Goal: Task Accomplishment & Management: Use online tool/utility

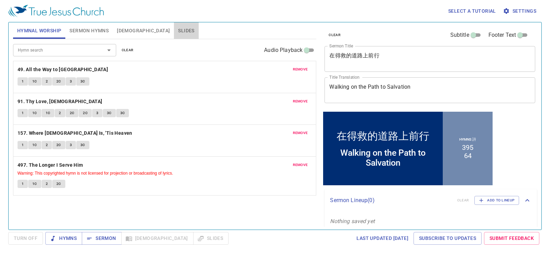
click at [178, 30] on span "Slides" at bounding box center [186, 30] width 16 height 9
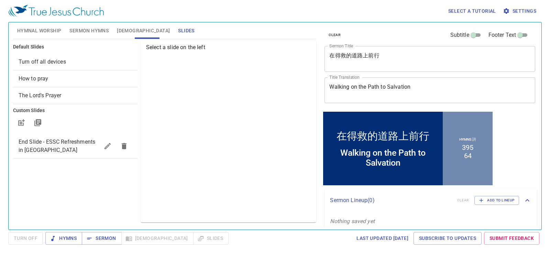
click at [85, 61] on span "Turn off all devices" at bounding box center [76, 62] width 114 height 8
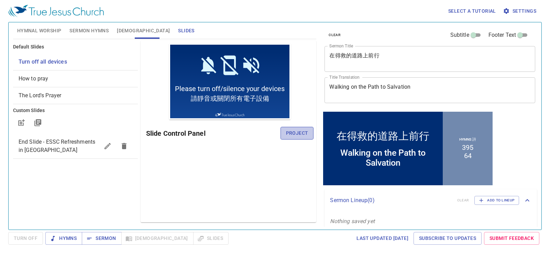
click at [297, 133] on span "Project" at bounding box center [297, 133] width 22 height 9
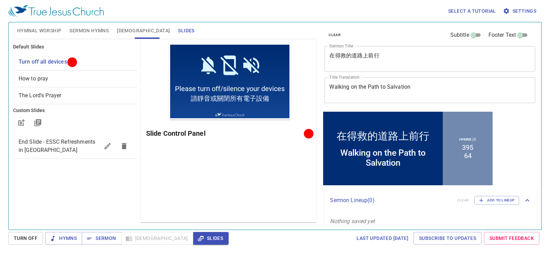
click at [396, 52] on div "在得救的道路上前行 x Sermon Title" at bounding box center [429, 59] width 211 height 26
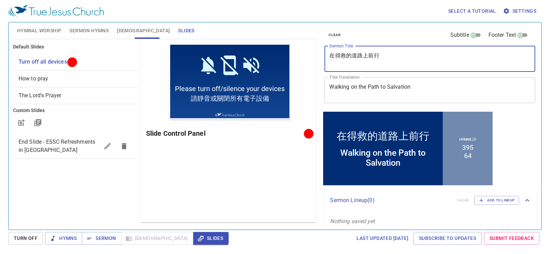
paste textarea "Your kingdom comes, Your will be done on earth as it is on heaven" 願祢的國降臨, 願祢的旨…"
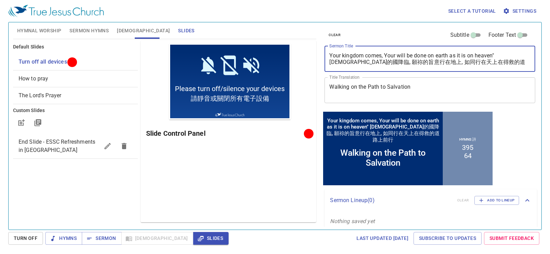
drag, startPoint x: 485, startPoint y: 64, endPoint x: 498, endPoint y: 55, distance: 15.6
click at [498, 55] on textarea "Your kingdom comes, Your will be done on earth as it is on heaven" 願祢的國降臨, 願祢的旨…" at bounding box center [429, 58] width 201 height 13
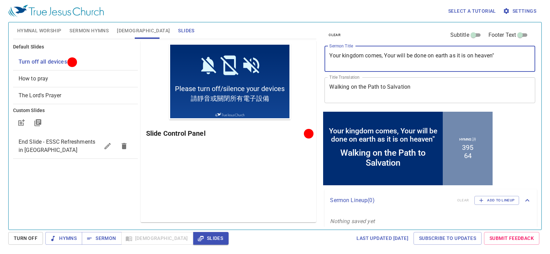
type textarea "Your kingdom comes, Your will be done on earth as it is on heaven""
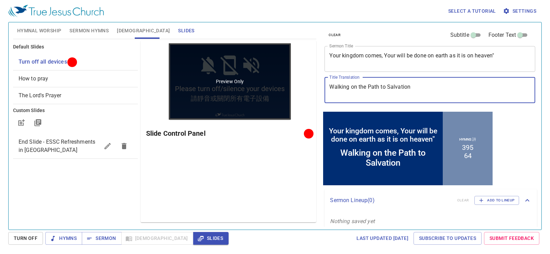
drag, startPoint x: 444, startPoint y: 93, endPoint x: 257, endPoint y: 102, distance: 187.4
click at [257, 102] on div "Hymnal Worship Sermon Hymns Bible Slides Hymn search Hymn search clear Audio Pl…" at bounding box center [274, 123] width 529 height 207
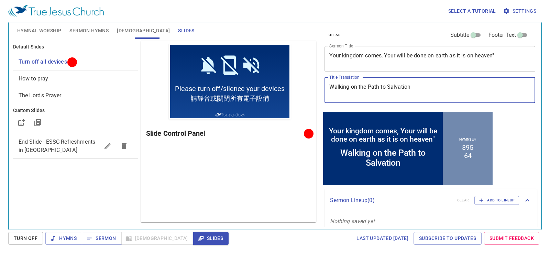
paste textarea "[DEMOGRAPHIC_DATA]的國降臨, 願祢的旨意行在地上, 如同行在天上在得救的道路上前行"
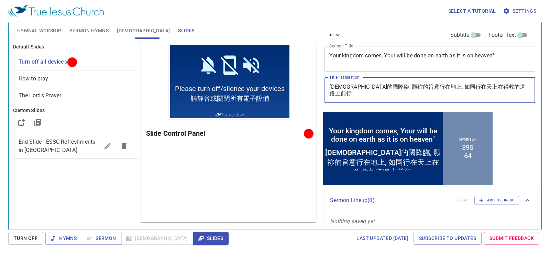
type textarea "[DEMOGRAPHIC_DATA]的國降臨, 願祢的旨意行在地上, 如同行在天上在得救的道路上前行"
click at [499, 57] on textarea "Your kingdom comes, Your will be done on earth as it is on heaven"" at bounding box center [429, 58] width 201 height 13
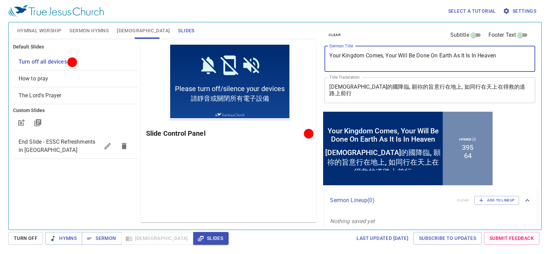
type textarea "Your Kingdom Comes, Your Will Be Done On Earth As It Is In Heaven"
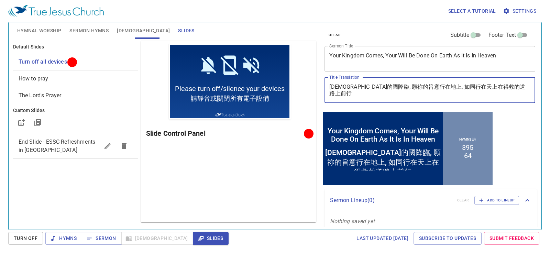
click at [460, 90] on textarea "[DEMOGRAPHIC_DATA]的國降臨, 願祢的旨意行在地上, 如同行在天上在得救的道路上前行" at bounding box center [429, 89] width 201 height 13
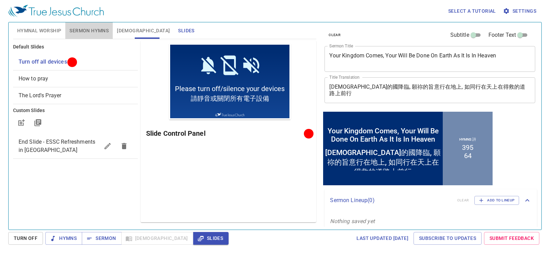
click at [110, 32] on button "Sermon Hymns" at bounding box center [88, 30] width 47 height 16
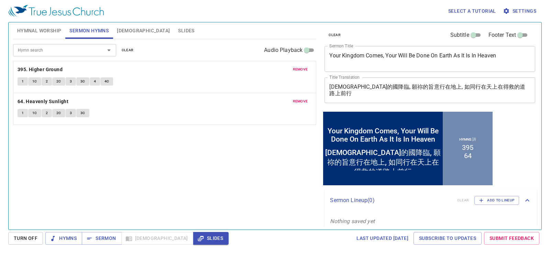
click at [301, 67] on span "remove" at bounding box center [300, 69] width 15 height 6
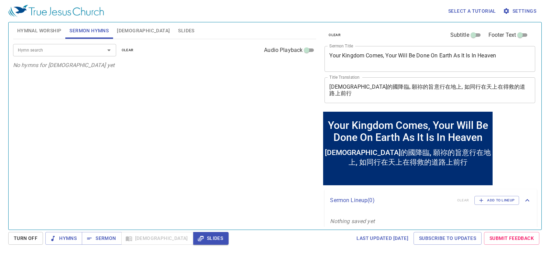
click at [88, 49] on input "Hymn search" at bounding box center [54, 50] width 79 height 8
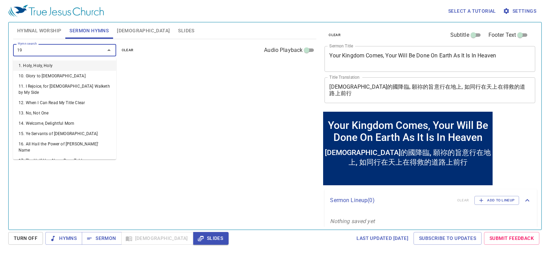
type input "195"
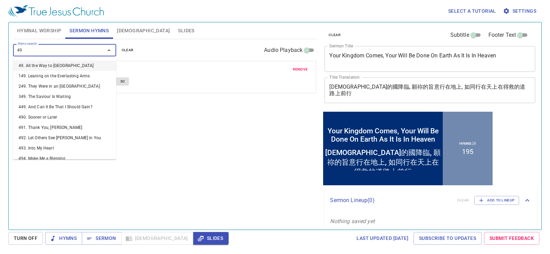
type input "492"
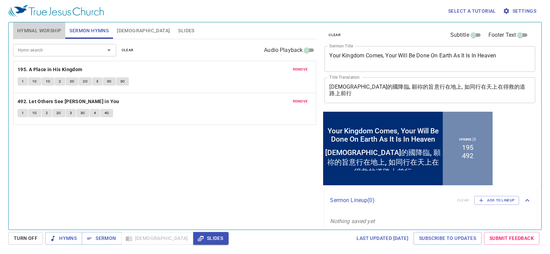
click at [53, 27] on span "Hymnal Worship" at bounding box center [39, 30] width 44 height 9
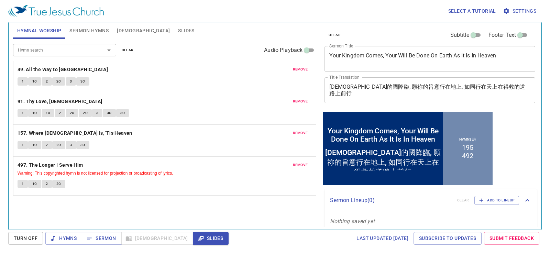
click at [305, 65] on div "remove 49. All the Way to Calvary 1 1C 2 2C 3 3C" at bounding box center [164, 77] width 303 height 32
click at [303, 68] on span "remove" at bounding box center [300, 69] width 15 height 6
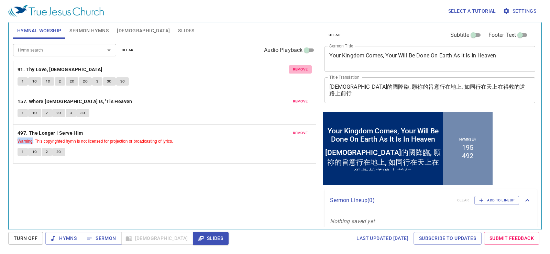
click at [303, 68] on span "remove" at bounding box center [300, 69] width 15 height 6
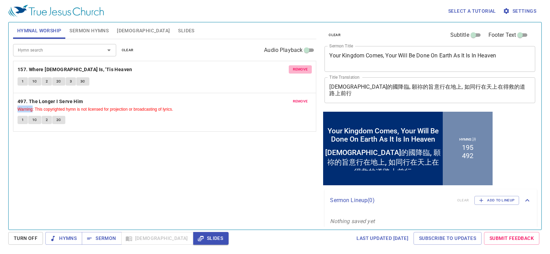
click at [303, 68] on span "remove" at bounding box center [300, 69] width 15 height 6
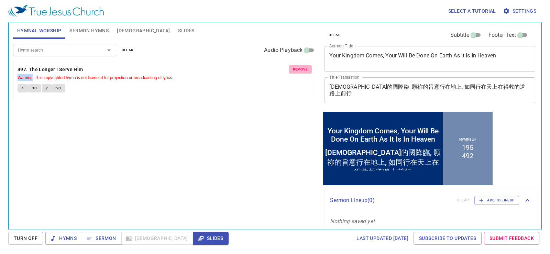
click at [303, 68] on span "remove" at bounding box center [300, 69] width 15 height 6
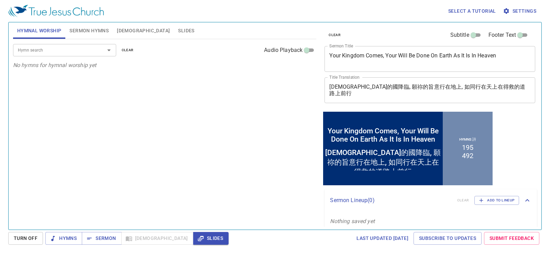
click at [273, 87] on div "Hymn search Hymn search clear Audio Playback No hymns for hymnal worship yet" at bounding box center [164, 131] width 303 height 184
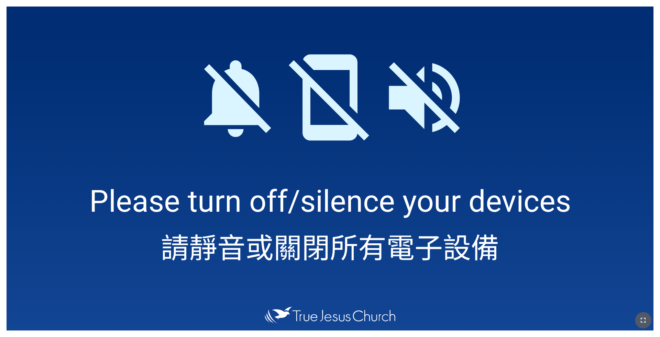
click at [544, 270] on button "button" at bounding box center [642, 320] width 16 height 16
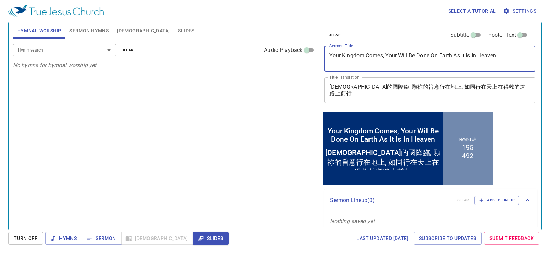
drag, startPoint x: 517, startPoint y: 55, endPoint x: 80, endPoint y: 75, distance: 437.4
click at [80, 75] on div "Hymnal Worship Sermon Hymns Bible Slides Hymn search Hymn search clear Audio Pl…" at bounding box center [274, 123] width 529 height 207
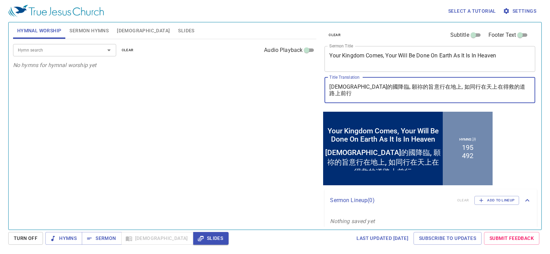
drag, startPoint x: 510, startPoint y: 90, endPoint x: 199, endPoint y: 99, distance: 312.0
click at [199, 99] on div "Hymnal Worship Sermon Hymns Bible Slides Hymn search Hymn search clear Audio Pl…" at bounding box center [274, 123] width 529 height 207
click at [284, 83] on div "Hymn search Hymn search clear Audio Playback No hymns for hymnal worship yet" at bounding box center [164, 131] width 303 height 184
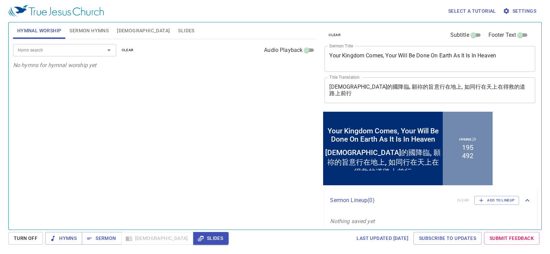
click at [70, 57] on div "Hymn search Hymn search clear Audio Playback" at bounding box center [164, 50] width 303 height 22
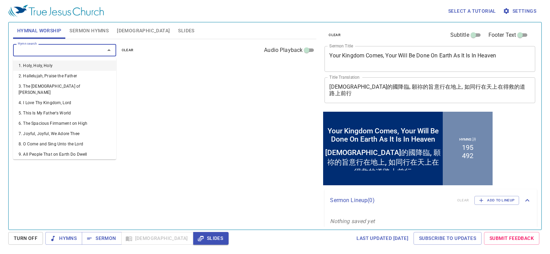
click at [72, 49] on input "Hymn search" at bounding box center [54, 50] width 79 height 8
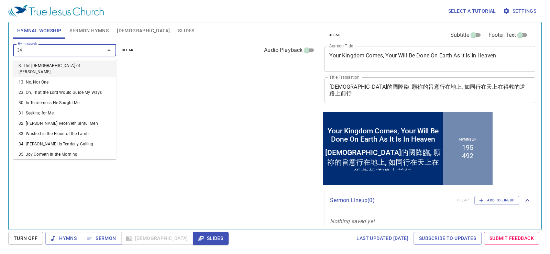
type input "341"
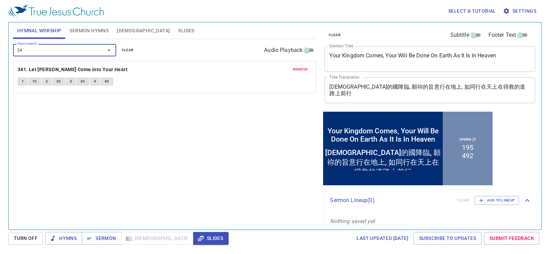
type input "242"
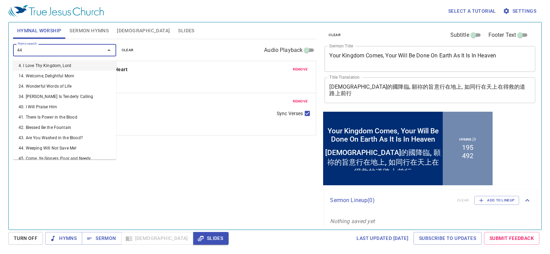
type input "446"
